Goal: Task Accomplishment & Management: Use online tool/utility

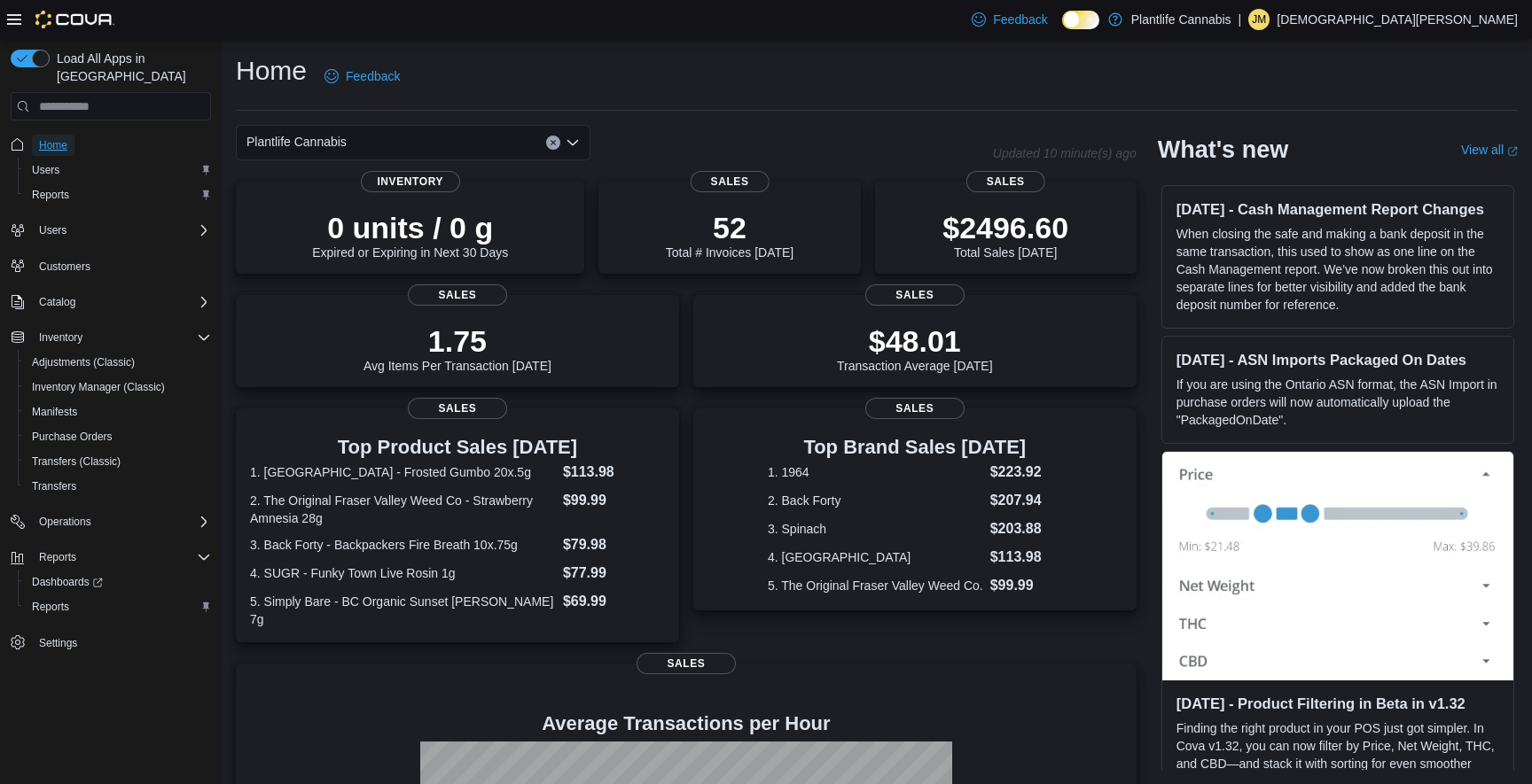
click at [46, 138] on span "Home" at bounding box center [54, 145] width 29 height 14
drag, startPoint x: 60, startPoint y: 121, endPoint x: 107, endPoint y: 79, distance: 63.0
click at [60, 138] on span "Home" at bounding box center [54, 145] width 29 height 14
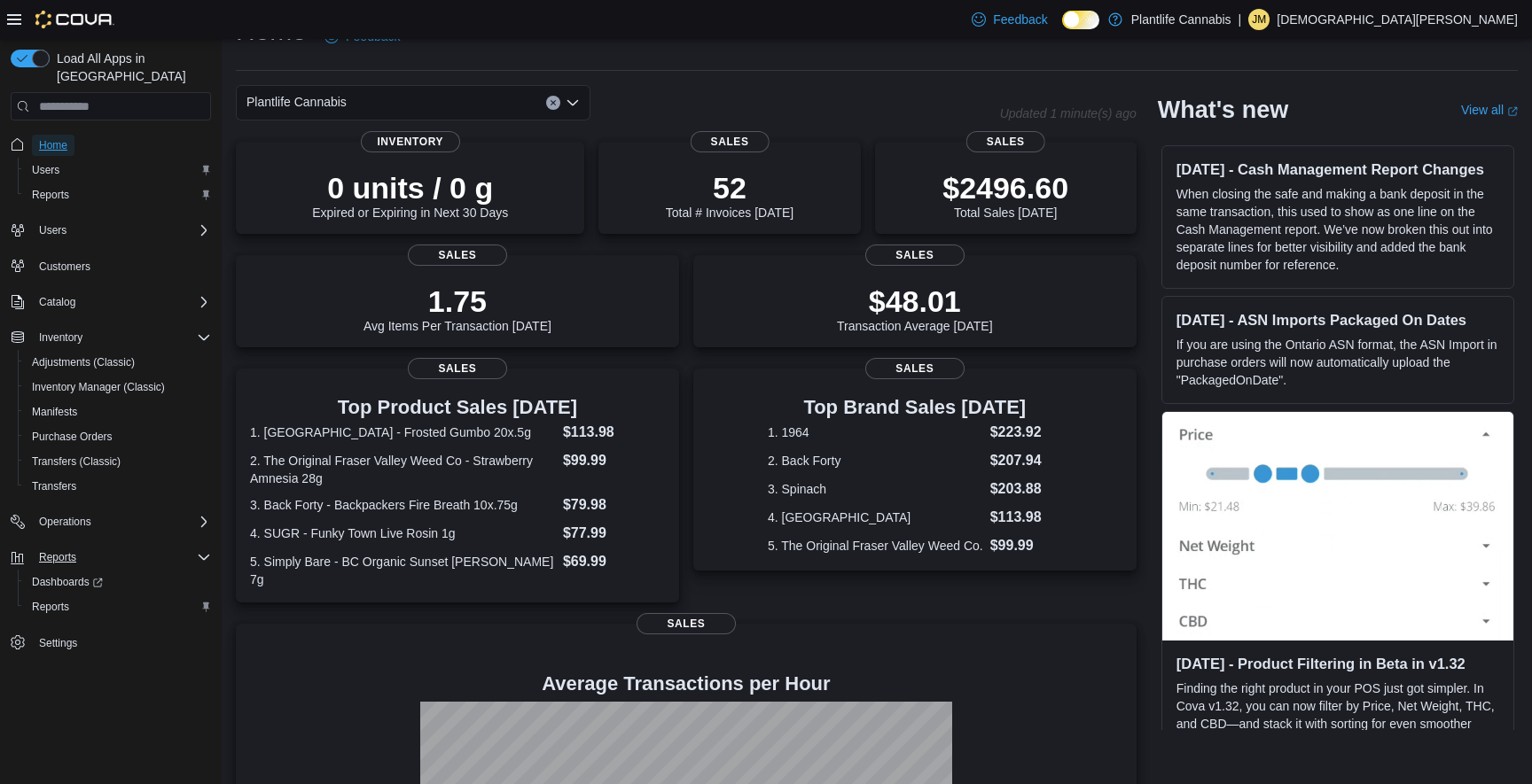
scroll to position [16, 0]
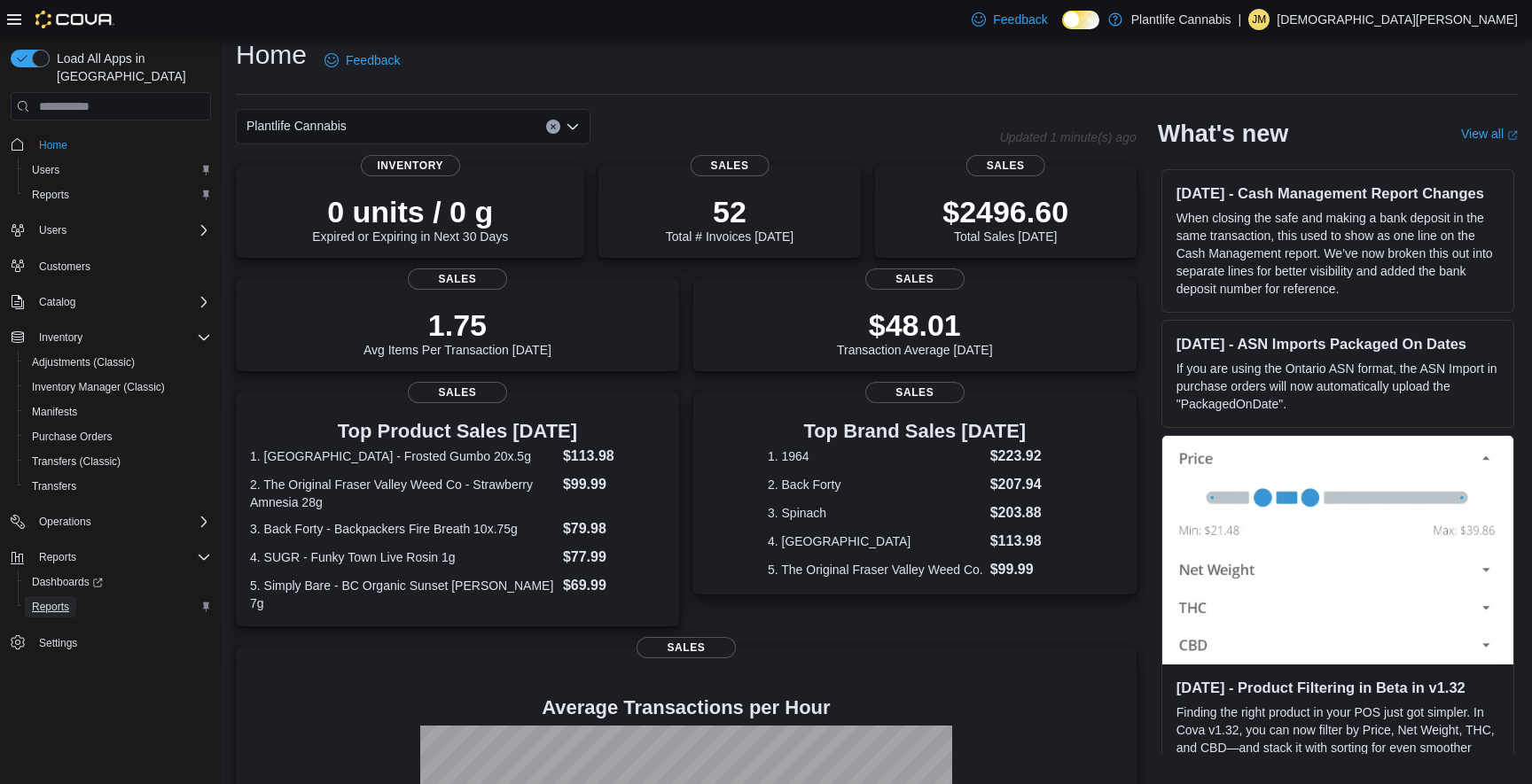
click at [52, 600] on span "Reports" at bounding box center [50, 606] width 37 height 14
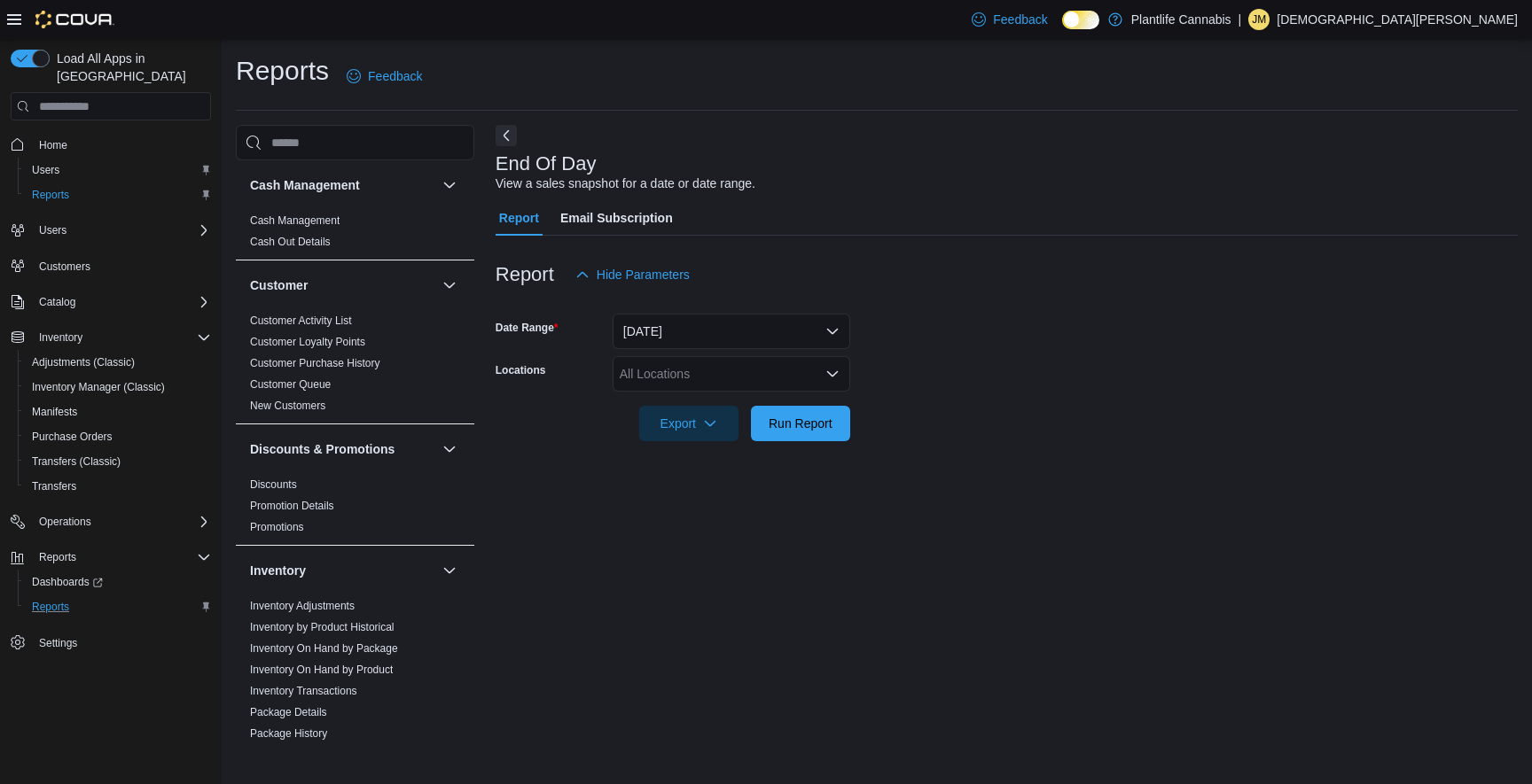
click at [820, 374] on div "All Locations" at bounding box center [730, 373] width 237 height 36
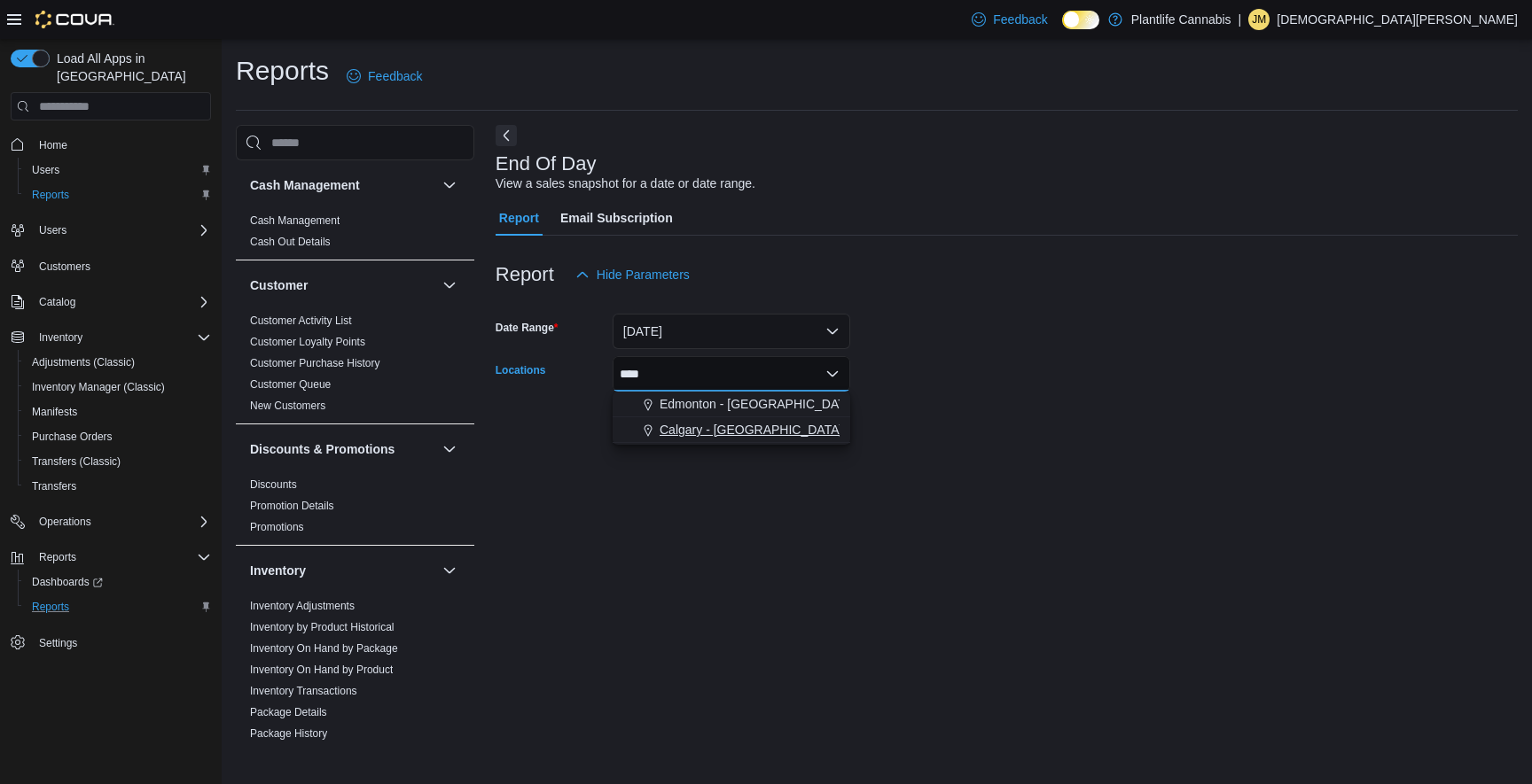
type input "****"
click at [796, 434] on div "Calgary - Harvest Hills" at bounding box center [730, 430] width 216 height 17
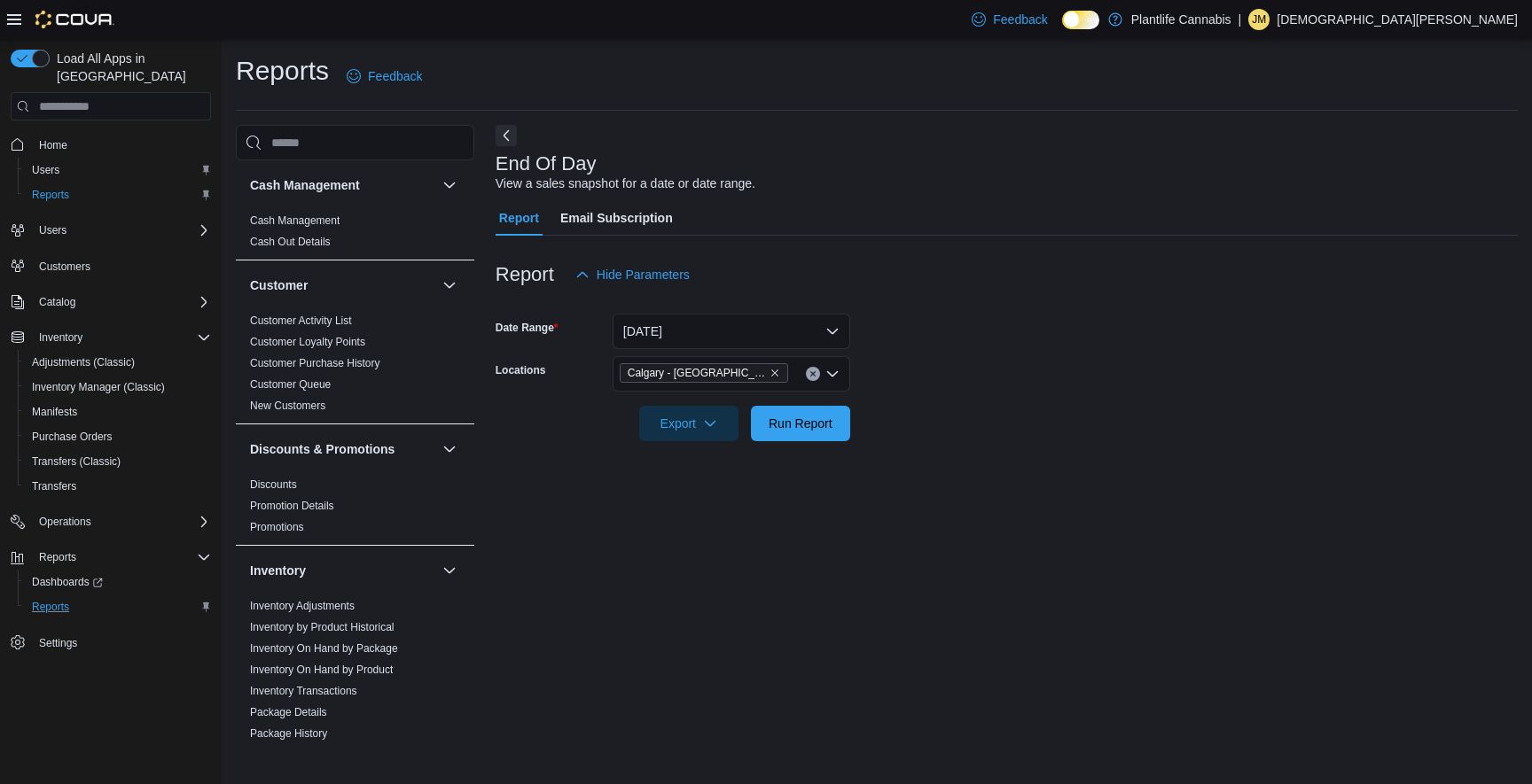
click at [923, 369] on form "Date Range Today Locations Calgary - Harvest Hills Export Run Report" at bounding box center [1006, 367] width 1022 height 149
click at [831, 430] on span "Run Report" at bounding box center [801, 422] width 63 height 17
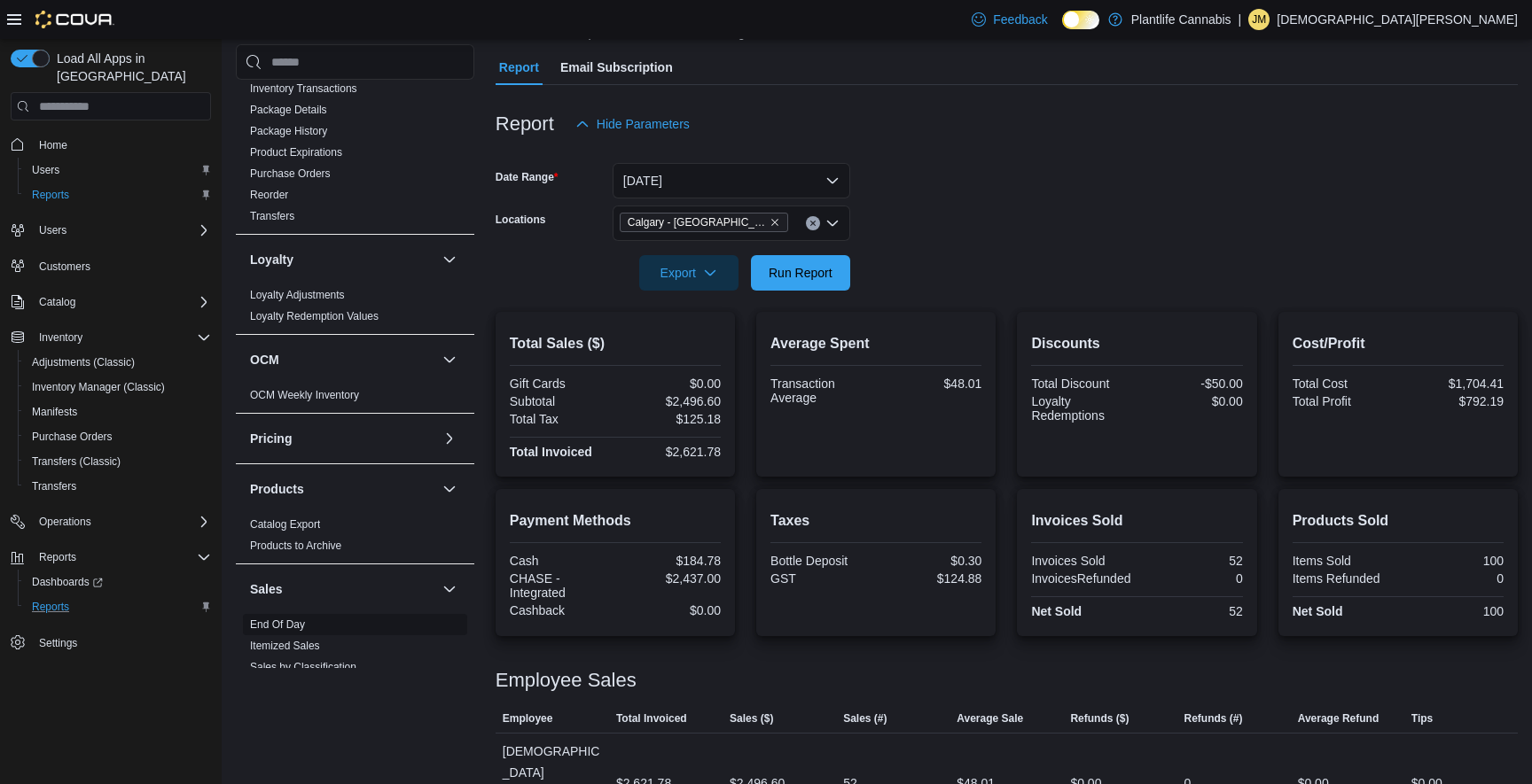
scroll to position [657, 0]
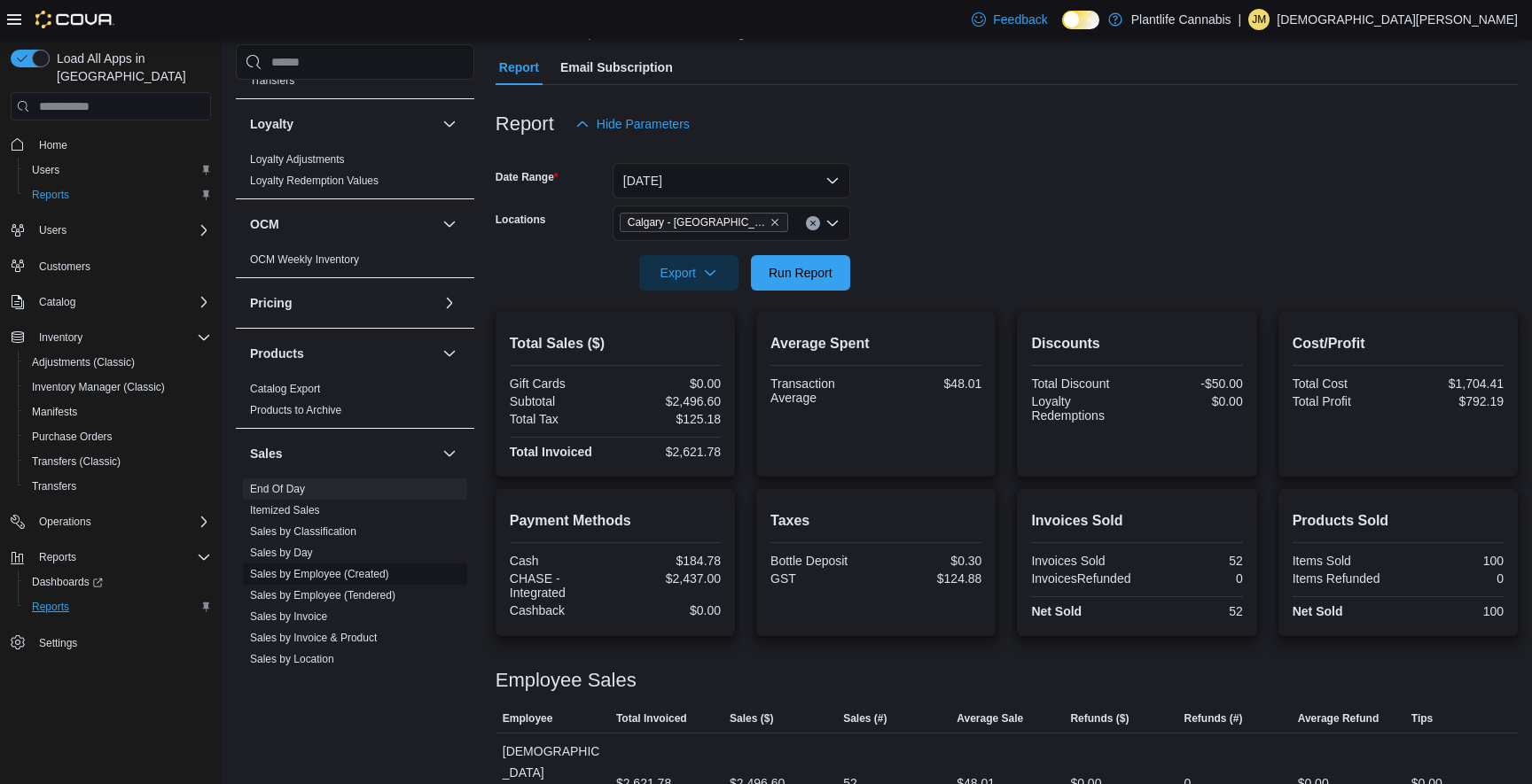
click at [368, 573] on link "Sales by Employee (Created)" at bounding box center [319, 574] width 139 height 12
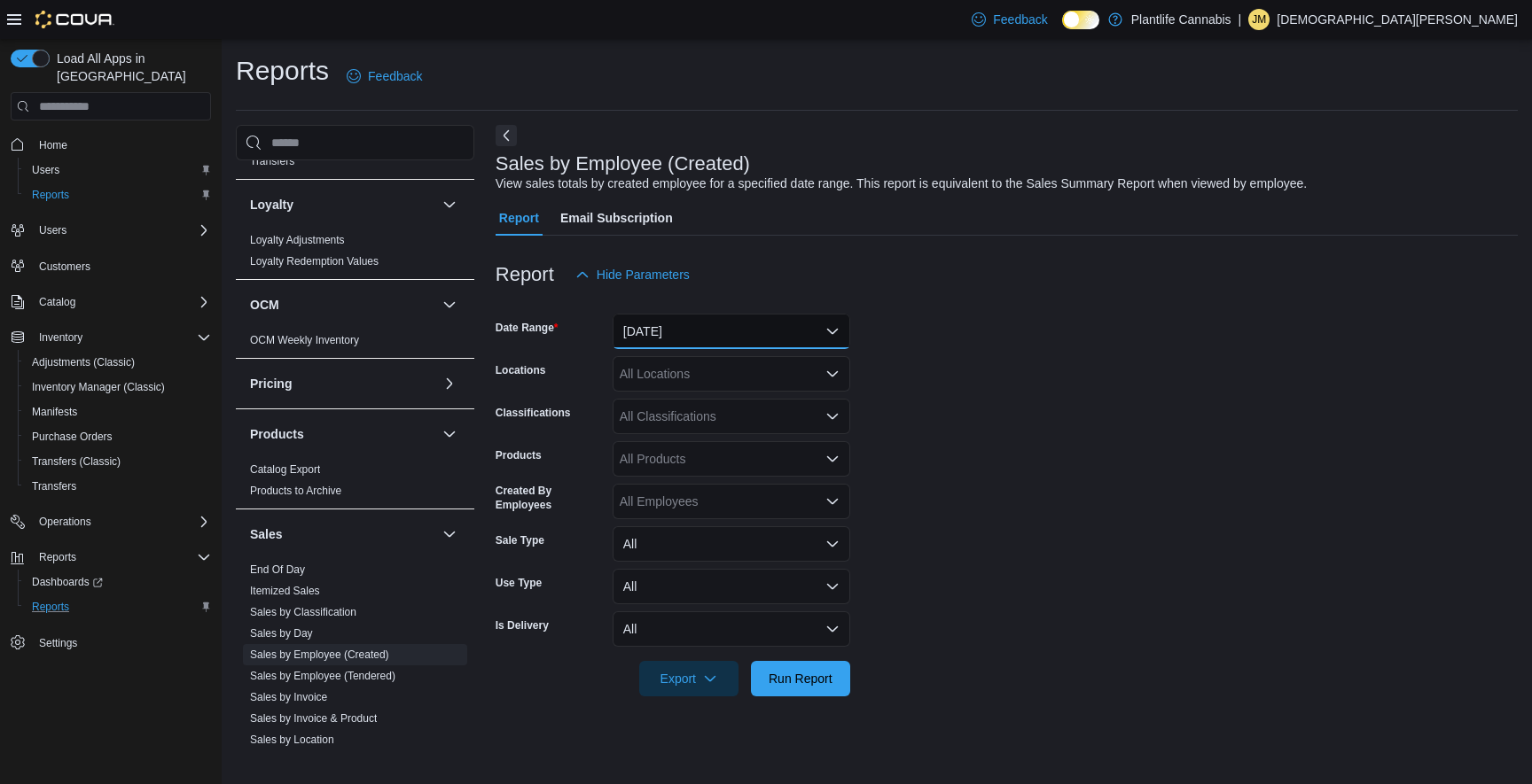
click at [678, 326] on button "Yesterday" at bounding box center [730, 331] width 237 height 36
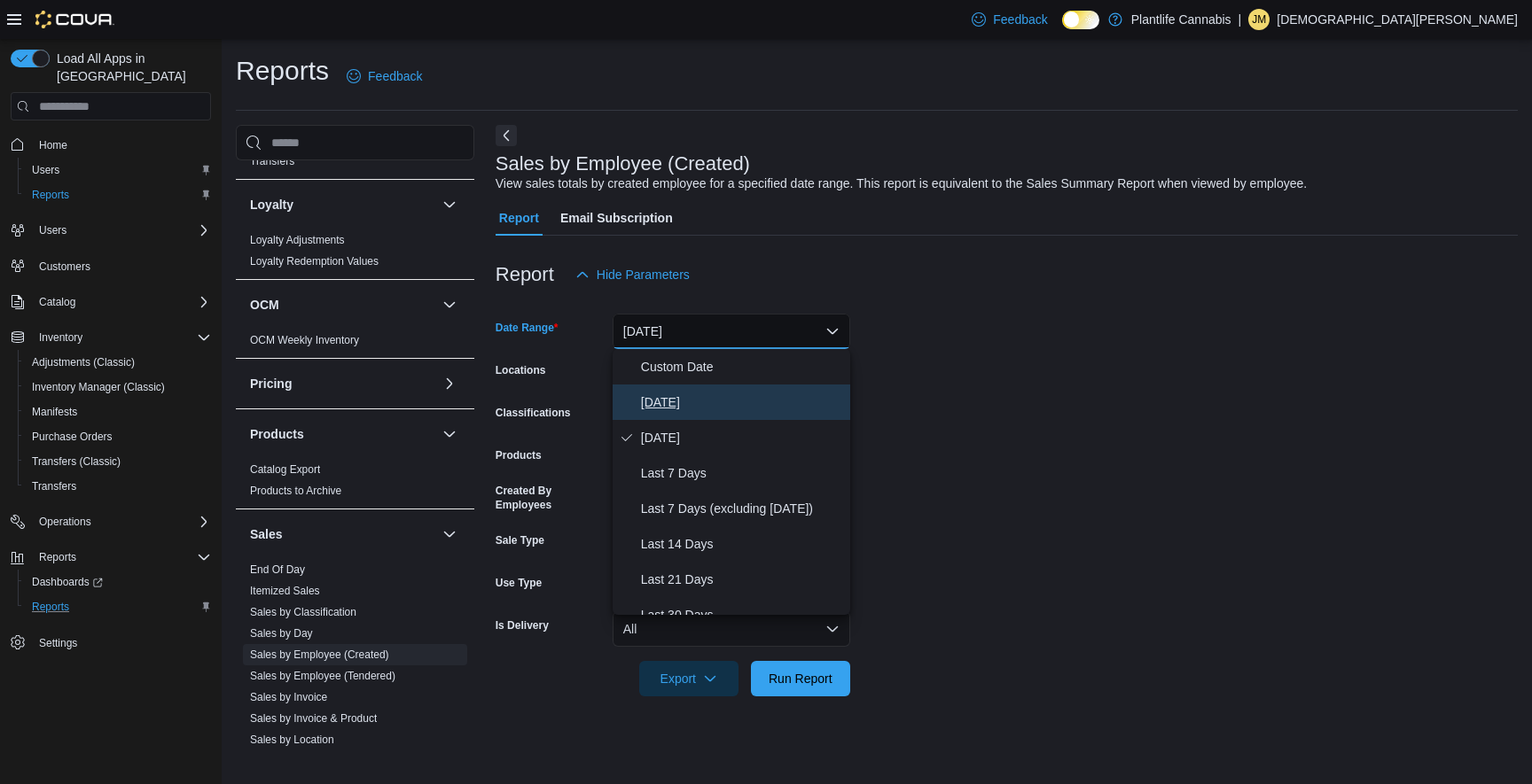
click at [687, 392] on span "Today" at bounding box center [742, 402] width 203 height 21
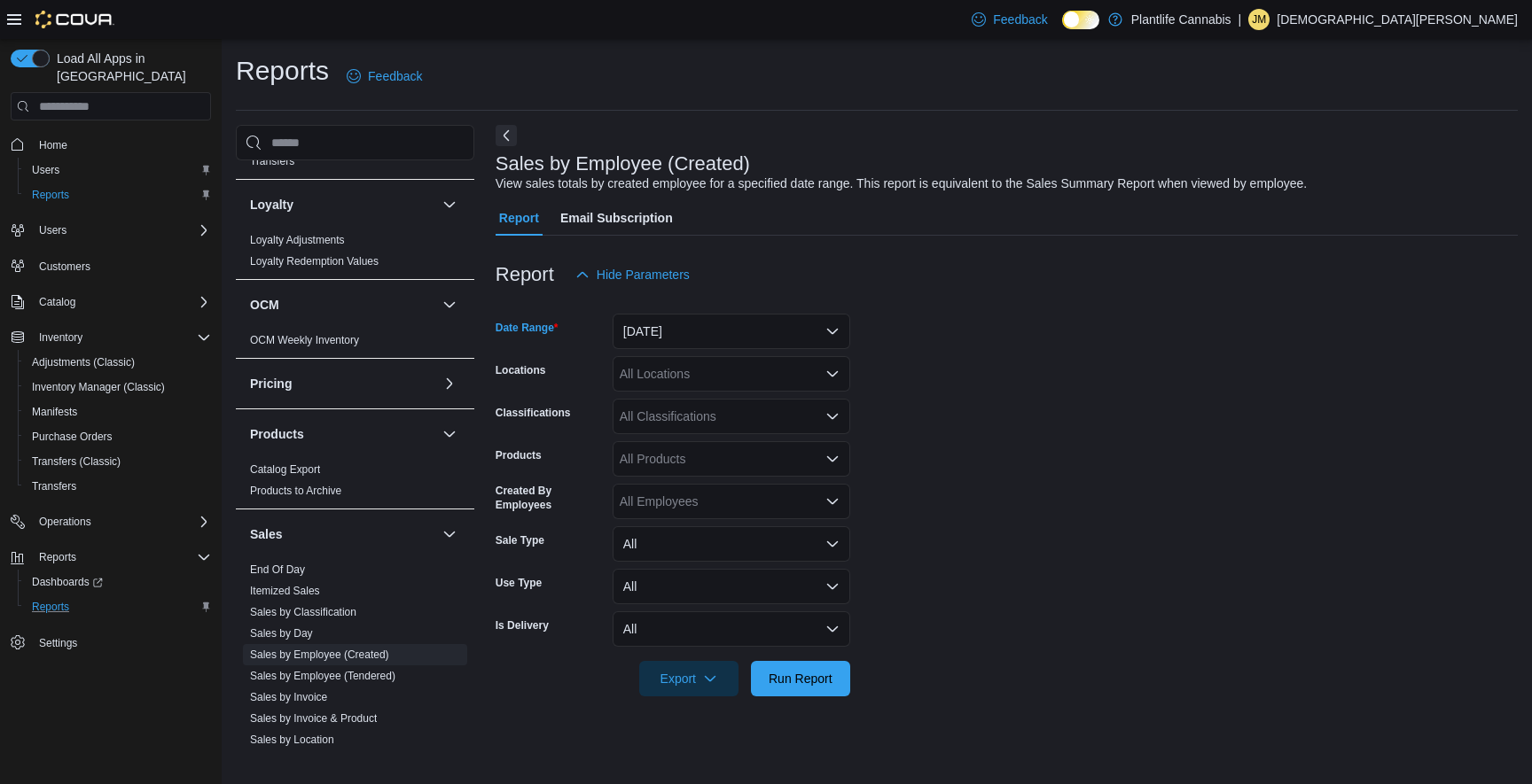
click at [706, 376] on div "All Locations" at bounding box center [730, 373] width 237 height 36
type input "****"
click at [778, 438] on span "Calgary - Harvest Hills" at bounding box center [751, 430] width 182 height 17
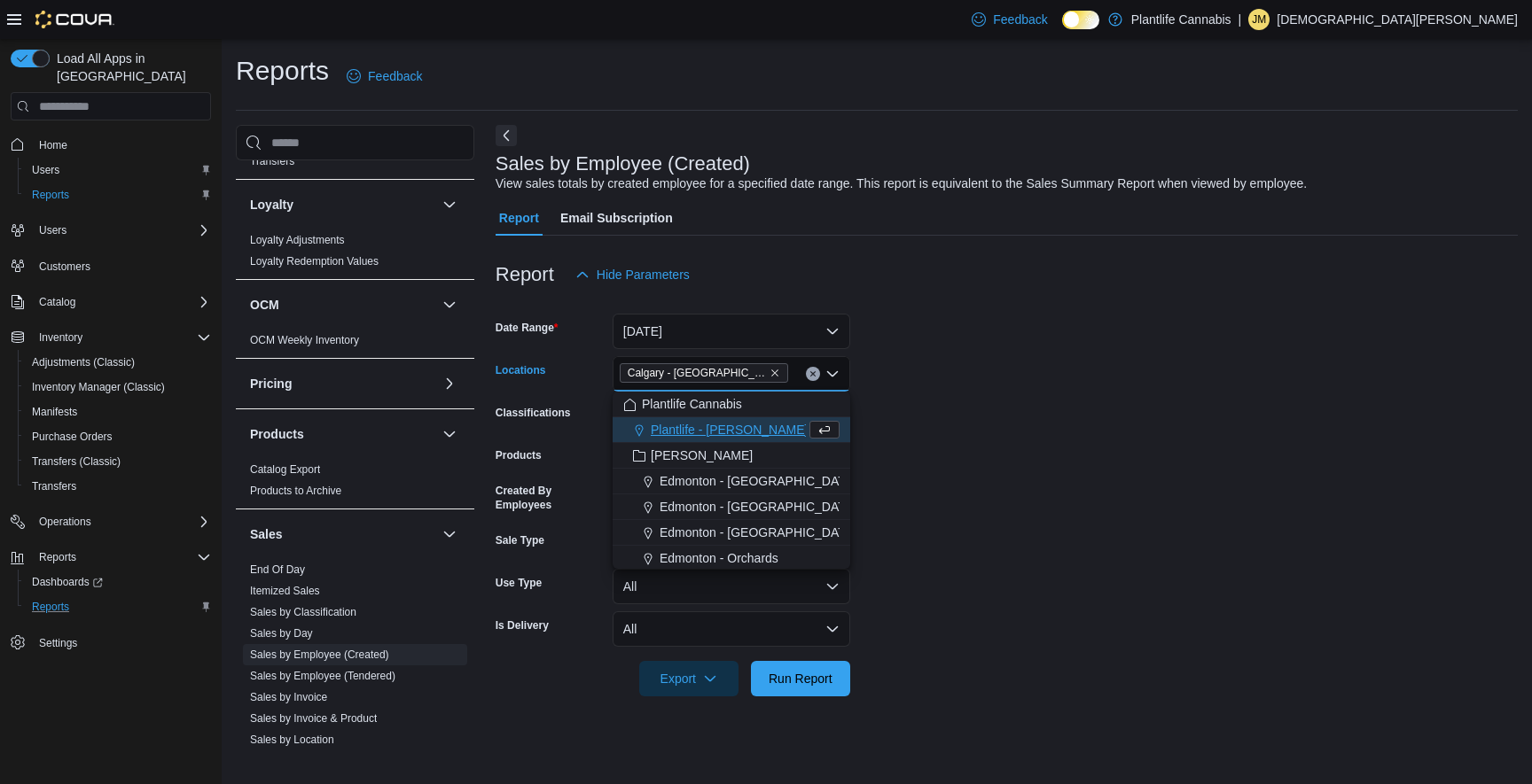
click at [902, 410] on form "Date Range Today Locations Calgary - Harvest Hills Combo box. Selected. Calgary…" at bounding box center [1006, 494] width 1022 height 404
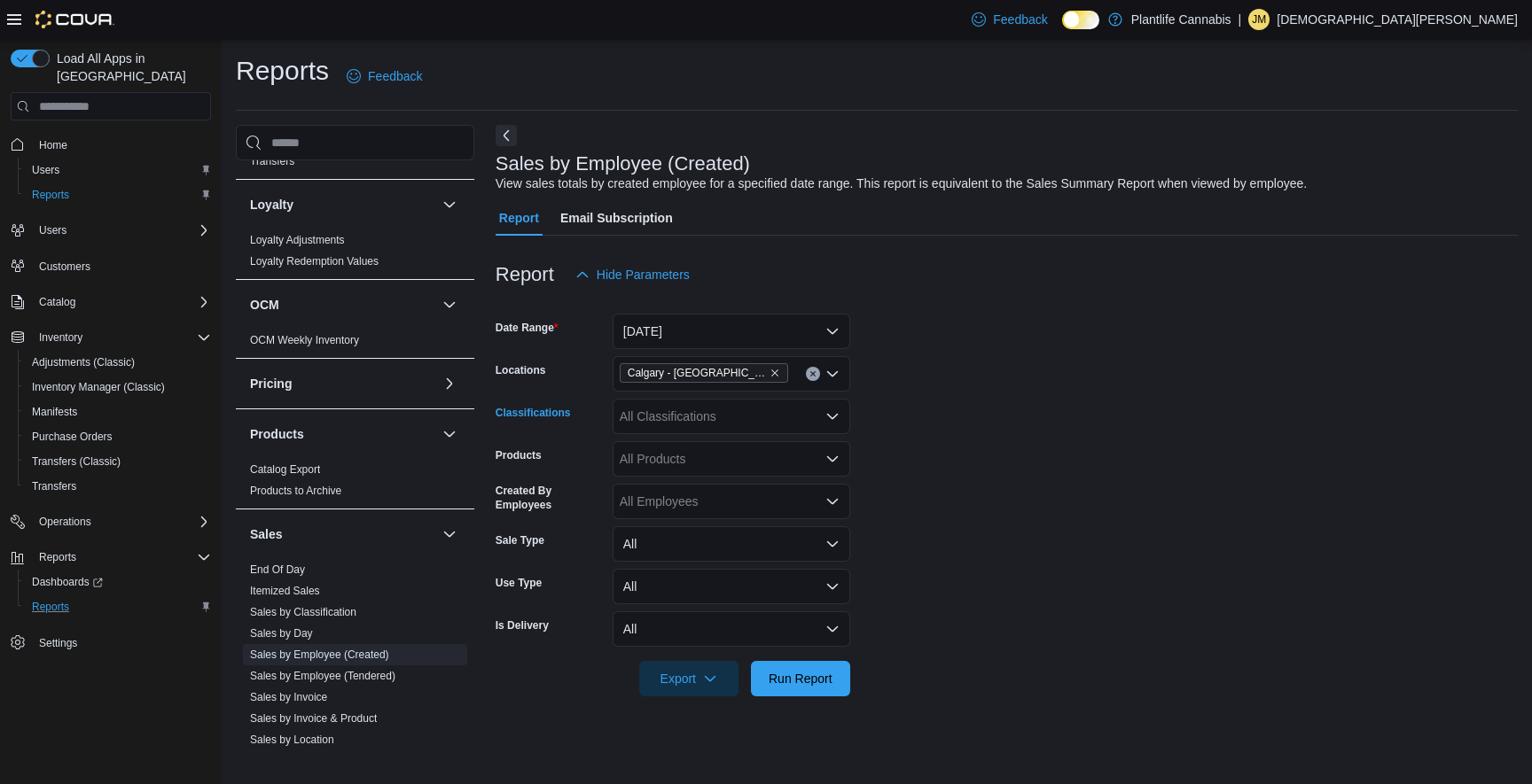
click at [809, 415] on div "All Classifications" at bounding box center [730, 416] width 237 height 36
type input "**"
click at [770, 445] on div "Accessory Group" at bounding box center [730, 446] width 216 height 17
type input "**"
click at [766, 450] on div "Accessories" at bounding box center [714, 446] width 182 height 17
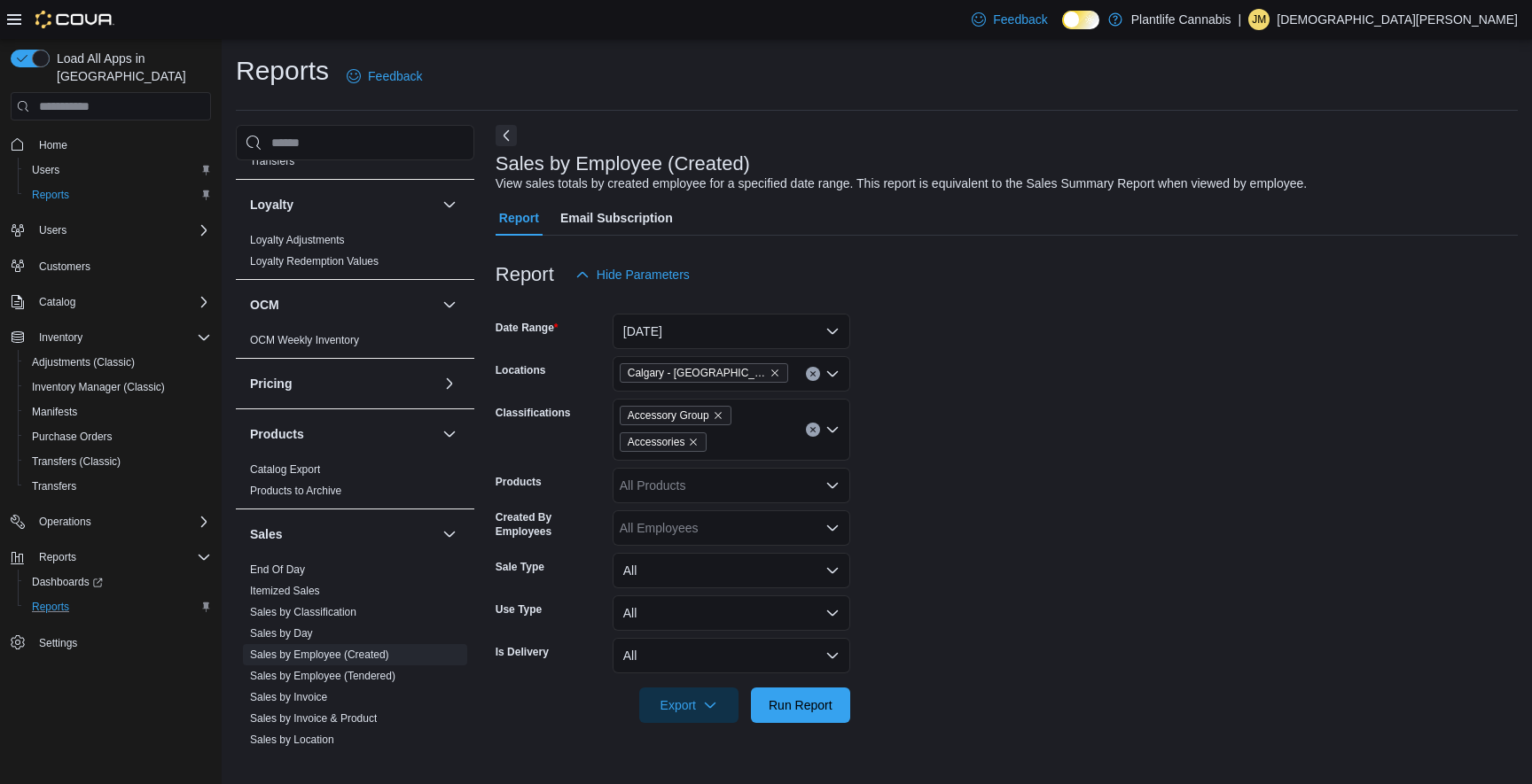
click at [1010, 400] on form "Date Range Today Locations Calgary - Harvest Hills Classifications Accessory Gr…" at bounding box center [1006, 508] width 1022 height 431
click at [810, 699] on span "Run Report" at bounding box center [801, 704] width 63 height 17
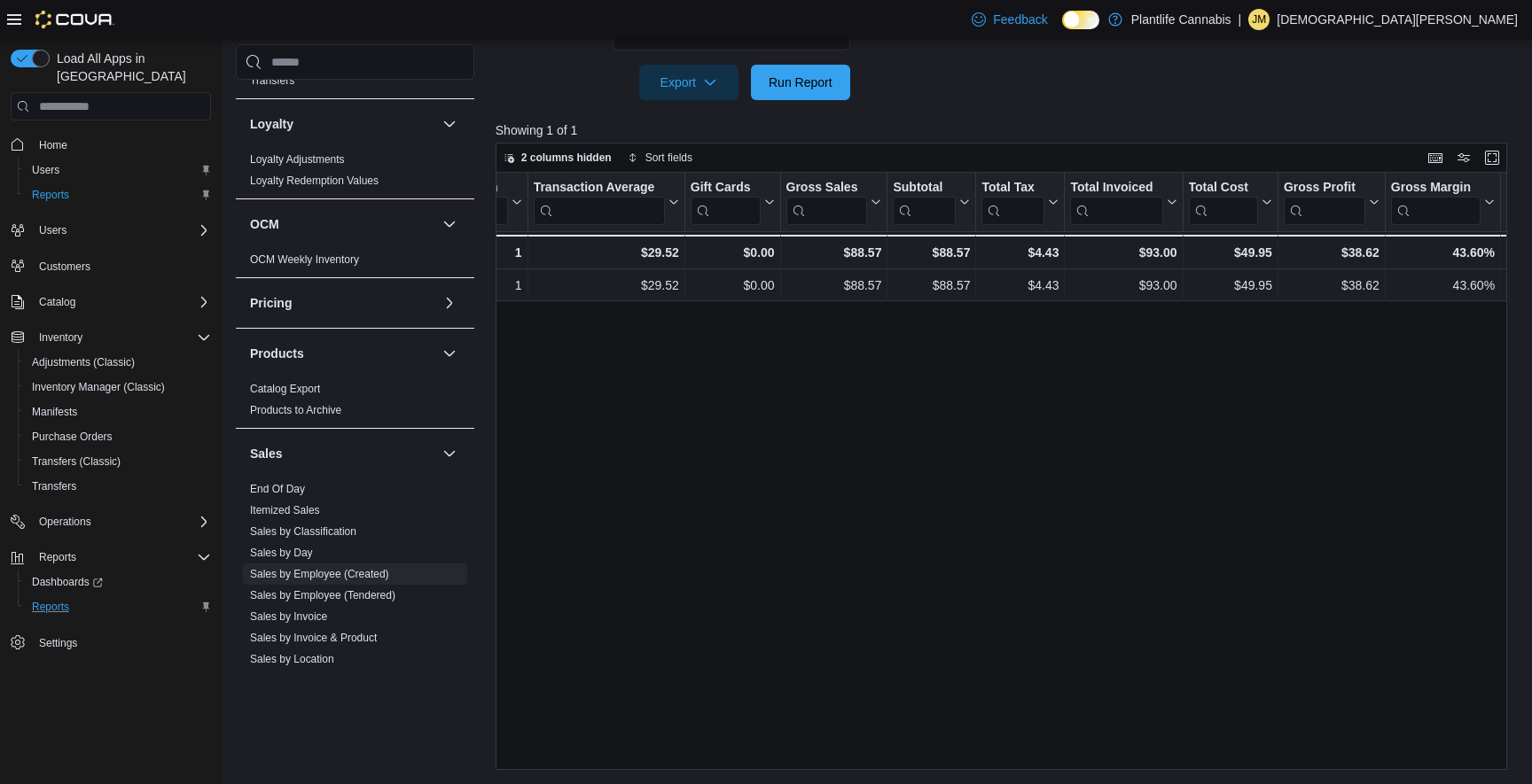
scroll to position [0, 850]
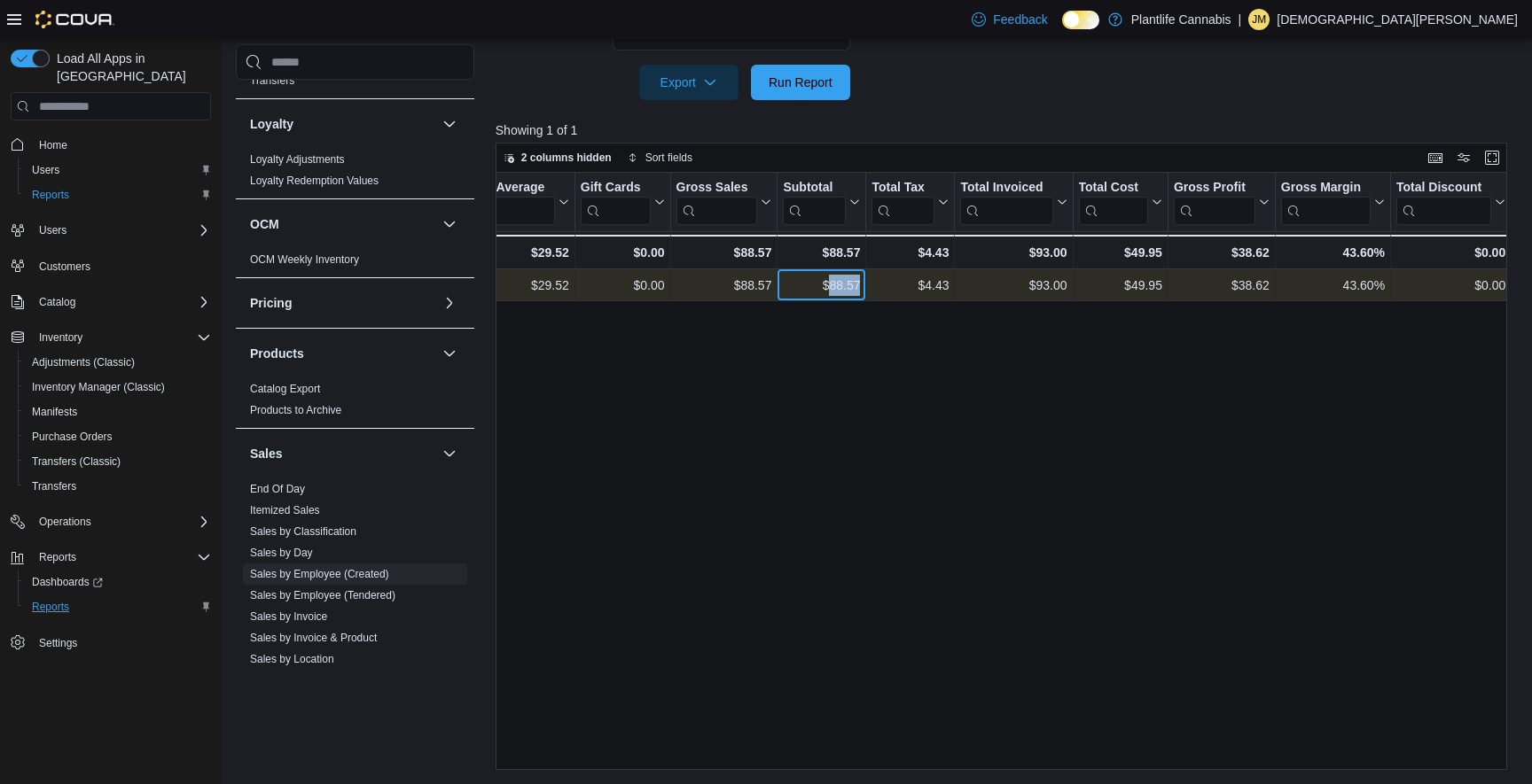
drag, startPoint x: 826, startPoint y: 285, endPoint x: 868, endPoint y: 284, distance: 42.0
click at [868, 284] on div "1 - Qty Per Transaction, column 6, row 1 $29.52 - Transaction Average, column 7…" at bounding box center [713, 285] width 2138 height 32
copy div "88.57 - Subtotal, column 10, row 1"
